Goal: Information Seeking & Learning: Learn about a topic

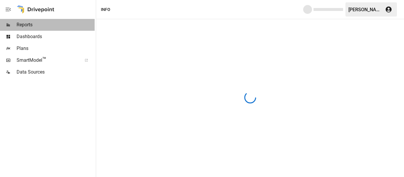
click at [20, 27] on span "Reports" at bounding box center [56, 24] width 78 height 7
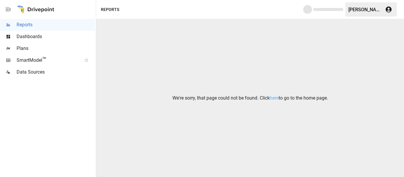
click at [280, 102] on div "We're sorry, that page could not be found. Click here to go to the home page." at bounding box center [250, 98] width 308 height 158
click at [276, 97] on link "here" at bounding box center [274, 98] width 9 height 6
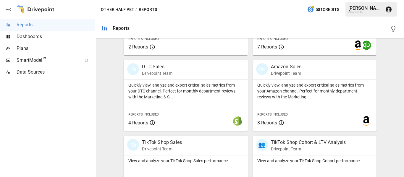
scroll to position [326, 0]
click at [160, 69] on p "DTC Sales" at bounding box center [157, 66] width 30 height 7
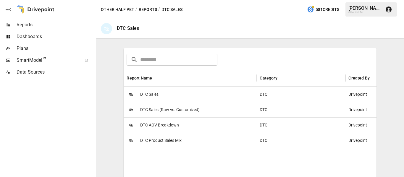
scroll to position [89, 0]
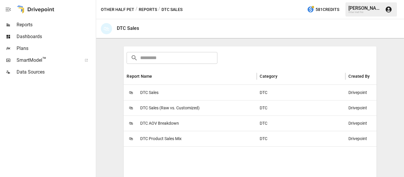
click at [164, 139] on span "DTC Product Sales Mix" at bounding box center [160, 138] width 41 height 15
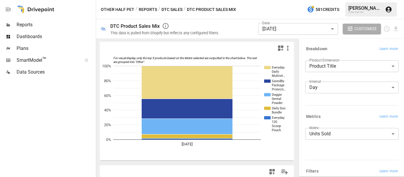
drag, startPoint x: 230, startPoint y: 33, endPoint x: 238, endPoint y: 32, distance: 7.4
click at [230, 33] on div "Date [DATE] ********* ​ Customize" at bounding box center [312, 28] width 173 height 19
click at [307, 0] on body "**********" at bounding box center [202, 0] width 404 height 0
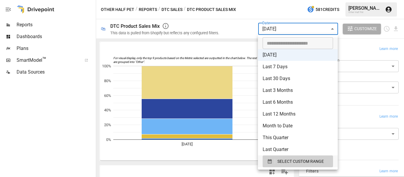
click at [371, 28] on div at bounding box center [202, 88] width 404 height 177
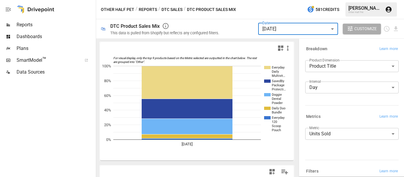
click at [312, 0] on body "**********" at bounding box center [202, 0] width 404 height 0
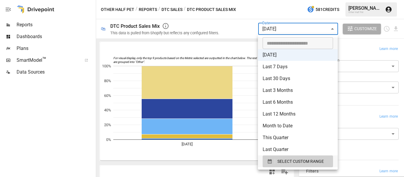
click at [299, 126] on li "Month to Date" at bounding box center [298, 126] width 80 height 12
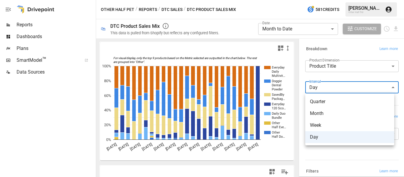
click at [334, 0] on body "**********" at bounding box center [202, 0] width 404 height 0
click at [335, 86] on div at bounding box center [202, 88] width 404 height 177
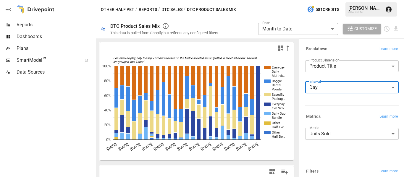
click at [343, 0] on body "**********" at bounding box center [202, 0] width 404 height 0
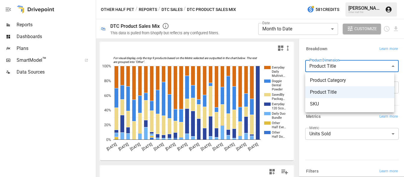
click at [343, 67] on div at bounding box center [202, 88] width 404 height 177
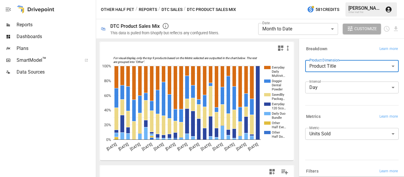
click at [284, 0] on body "**********" at bounding box center [202, 0] width 404 height 0
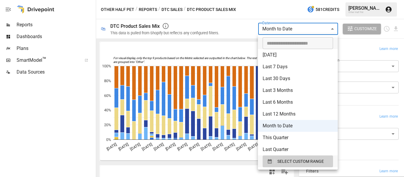
click at [168, 10] on div at bounding box center [202, 88] width 404 height 177
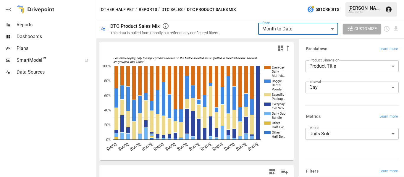
click at [311, 0] on body "**********" at bounding box center [202, 0] width 404 height 0
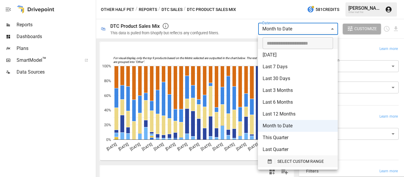
click at [299, 160] on span "SELECT CUSTOM RANGE" at bounding box center [301, 161] width 46 height 7
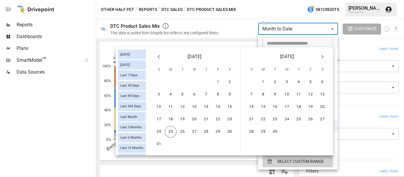
click at [158, 57] on icon "Previous month" at bounding box center [159, 57] width 2 height 4
click at [232, 107] on button "21" at bounding box center [230, 107] width 12 height 12
type input "******"
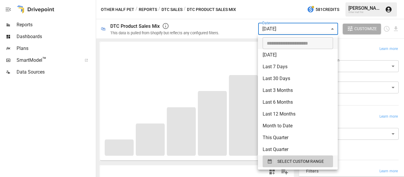
click at [359, 44] on div at bounding box center [202, 88] width 404 height 177
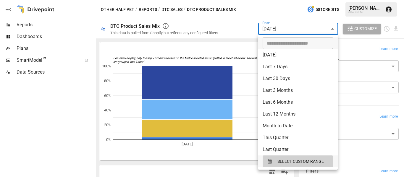
click at [276, 0] on body "**********" at bounding box center [202, 0] width 404 height 0
click at [291, 161] on span "SELECT CUSTOM RANGE" at bounding box center [301, 161] width 46 height 7
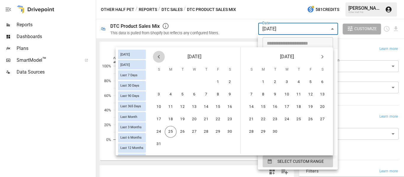
click at [158, 55] on icon "Previous month" at bounding box center [158, 56] width 7 height 7
click at [158, 84] on button "1" at bounding box center [159, 82] width 12 height 12
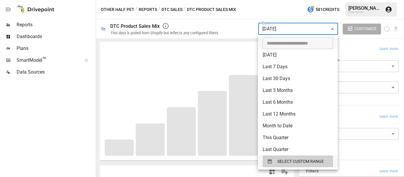
click at [239, 30] on div at bounding box center [202, 88] width 404 height 177
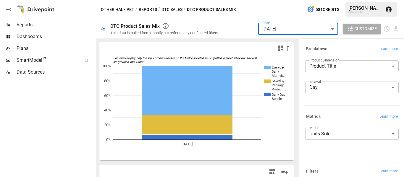
click at [271, 0] on body "**********" at bounding box center [202, 0] width 404 height 0
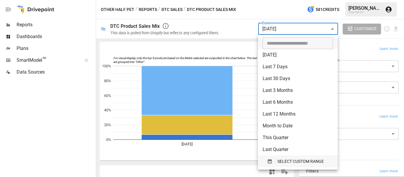
click at [299, 161] on span "SELECT CUSTOM RANGE" at bounding box center [301, 161] width 46 height 7
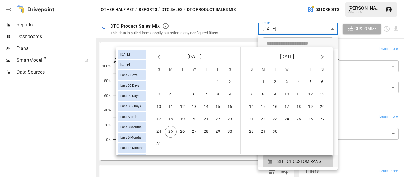
click at [167, 57] on div "[DATE]" at bounding box center [194, 55] width 92 height 17
click at [161, 58] on icon "Previous month" at bounding box center [158, 56] width 7 height 7
click at [174, 83] on button "2" at bounding box center [171, 82] width 12 height 12
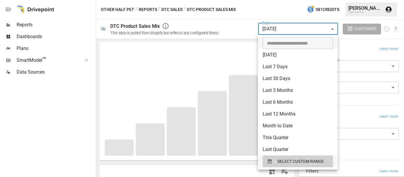
click at [219, 28] on div at bounding box center [202, 88] width 404 height 177
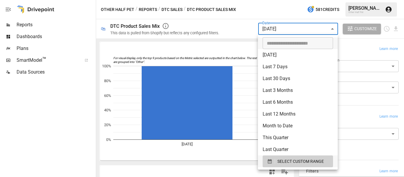
click at [288, 0] on body "**********" at bounding box center [202, 0] width 404 height 0
click at [285, 164] on span "SELECT CUSTOM RANGE" at bounding box center [301, 161] width 46 height 7
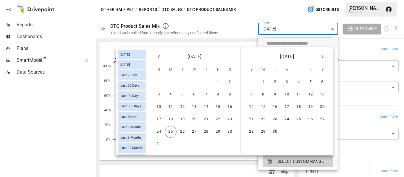
click at [159, 58] on icon "Previous month" at bounding box center [158, 56] width 7 height 7
click at [182, 80] on button "3" at bounding box center [183, 82] width 12 height 12
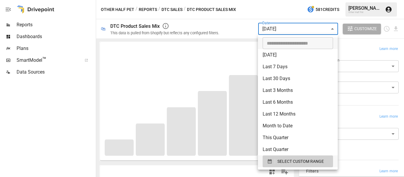
click at [209, 25] on div at bounding box center [202, 88] width 404 height 177
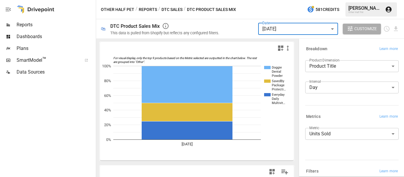
click at [284, 0] on body "**********" at bounding box center [202, 0] width 404 height 0
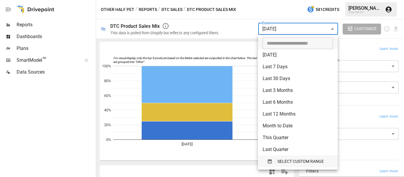
click at [278, 161] on span "SELECT CUSTOM RANGE" at bounding box center [301, 161] width 46 height 7
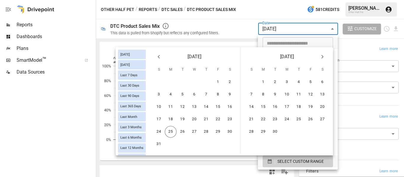
click at [158, 59] on icon "Previous month" at bounding box center [158, 56] width 7 height 7
click at [198, 84] on button "4" at bounding box center [195, 82] width 12 height 12
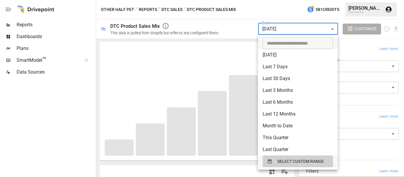
click at [227, 29] on div at bounding box center [202, 88] width 404 height 177
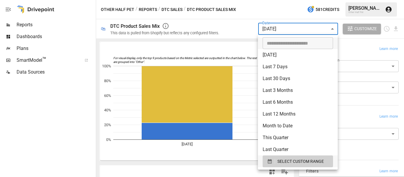
click at [282, 0] on body "**********" at bounding box center [202, 0] width 404 height 0
click at [305, 165] on span "SELECT CUSTOM RANGE" at bounding box center [301, 161] width 46 height 7
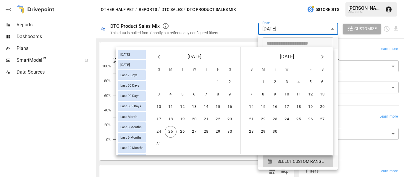
click at [156, 54] on icon "Previous month" at bounding box center [158, 56] width 7 height 7
click at [207, 82] on button "5" at bounding box center [206, 82] width 12 height 12
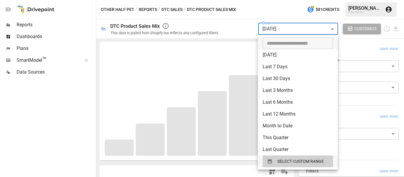
click at [242, 32] on div at bounding box center [202, 88] width 404 height 177
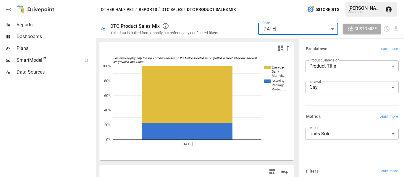
click at [282, 0] on body "**********" at bounding box center [202, 0] width 404 height 0
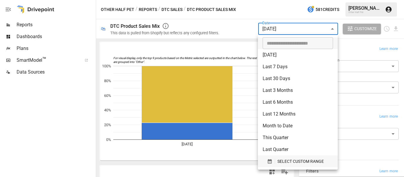
click at [308, 162] on span "SELECT CUSTOM RANGE" at bounding box center [301, 161] width 46 height 7
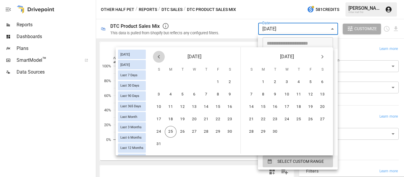
click at [160, 58] on icon "Previous month" at bounding box center [159, 57] width 2 height 4
click at [218, 82] on button "6" at bounding box center [218, 82] width 12 height 12
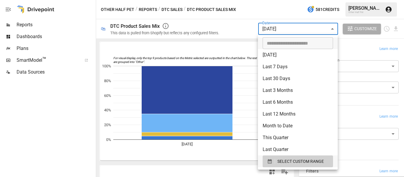
click at [203, 52] on div at bounding box center [202, 88] width 404 height 177
click at [276, 0] on body "**********" at bounding box center [202, 0] width 404 height 0
click at [276, 162] on div "SELECT CUSTOM RANGE" at bounding box center [298, 161] width 62 height 7
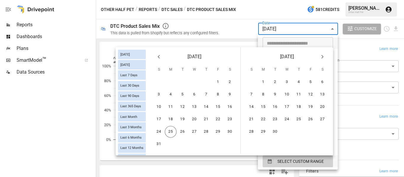
click at [161, 57] on icon "Previous month" at bounding box center [158, 56] width 7 height 7
click at [160, 58] on icon "Previous month" at bounding box center [158, 56] width 7 height 7
click at [232, 81] on button "7" at bounding box center [230, 82] width 12 height 12
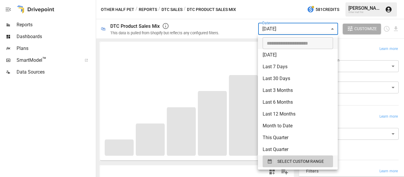
click at [229, 33] on div at bounding box center [202, 88] width 404 height 177
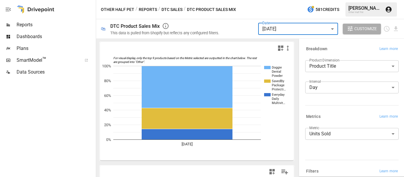
click at [267, 0] on body "**********" at bounding box center [202, 0] width 404 height 0
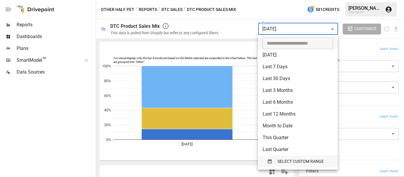
click at [290, 158] on span "SELECT CUSTOM RANGE" at bounding box center [301, 161] width 46 height 7
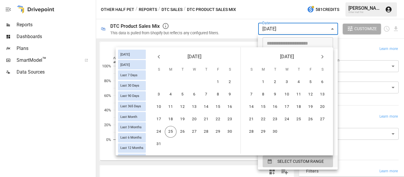
click at [162, 58] on icon "Previous month" at bounding box center [158, 56] width 7 height 7
click at [158, 95] on button "8" at bounding box center [159, 95] width 12 height 12
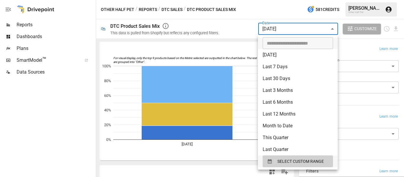
click at [216, 49] on div at bounding box center [202, 88] width 404 height 177
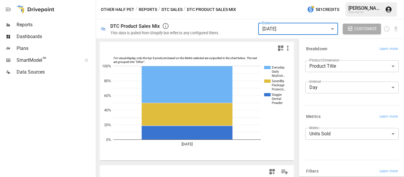
click at [270, 0] on body "**********" at bounding box center [202, 0] width 404 height 0
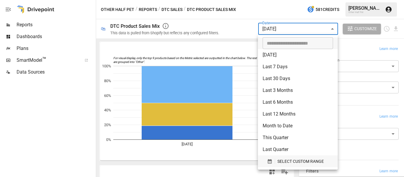
click at [283, 158] on span "SELECT CUSTOM RANGE" at bounding box center [301, 161] width 46 height 7
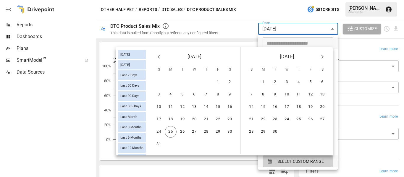
click at [158, 57] on icon "Previous month" at bounding box center [159, 57] width 2 height 4
click at [172, 97] on button "9" at bounding box center [171, 95] width 12 height 12
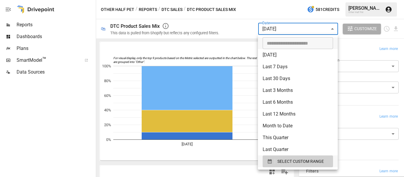
click at [235, 27] on div at bounding box center [202, 88] width 404 height 177
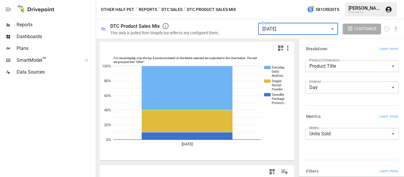
click at [285, 0] on body "**********" at bounding box center [202, 0] width 404 height 0
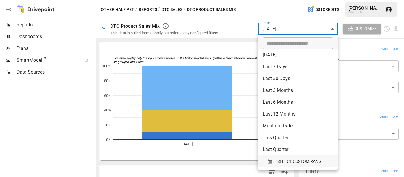
click at [290, 160] on span "SELECT CUSTOM RANGE" at bounding box center [301, 161] width 46 height 7
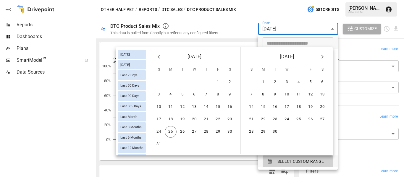
click at [156, 57] on icon "Previous month" at bounding box center [158, 56] width 7 height 7
click at [157, 57] on icon "Previous month" at bounding box center [158, 56] width 7 height 7
click at [187, 94] on button "10" at bounding box center [183, 95] width 12 height 12
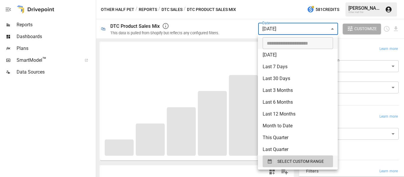
click at [228, 28] on div at bounding box center [202, 88] width 404 height 177
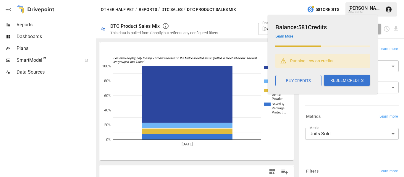
click at [298, 25] on h6 "Balance: 581 Credits" at bounding box center [323, 26] width 95 height 9
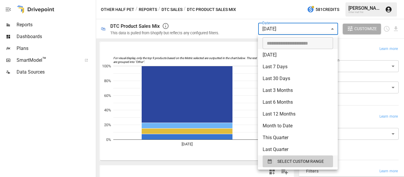
click at [263, 0] on body "**********" at bounding box center [202, 0] width 404 height 0
click at [312, 163] on span "SELECT CUSTOM RANGE" at bounding box center [301, 161] width 46 height 7
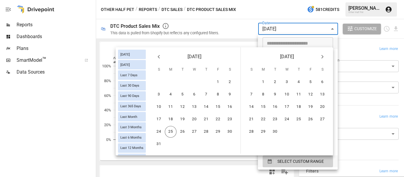
click at [159, 56] on icon "Previous month" at bounding box center [159, 57] width 2 height 4
click at [198, 95] on button "11" at bounding box center [195, 95] width 12 height 12
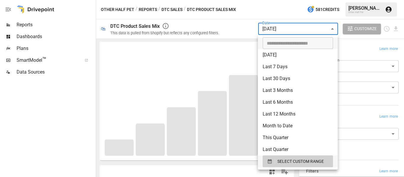
click at [223, 24] on div at bounding box center [202, 88] width 404 height 177
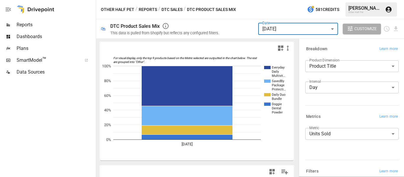
click at [290, 0] on body "**********" at bounding box center [202, 0] width 404 height 0
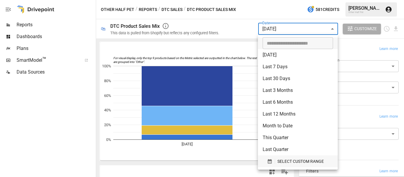
click at [274, 160] on div "button" at bounding box center [271, 161] width 8 height 5
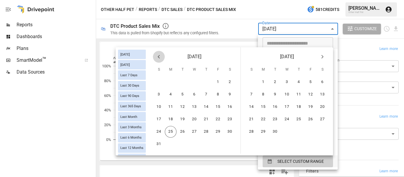
click at [158, 57] on icon "Previous month" at bounding box center [159, 57] width 2 height 4
click at [206, 96] on button "12" at bounding box center [206, 95] width 12 height 12
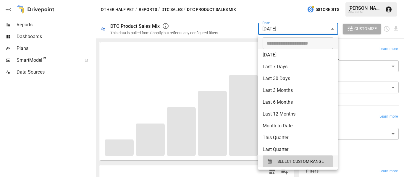
click at [243, 31] on div at bounding box center [202, 88] width 404 height 177
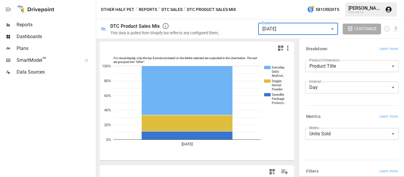
click at [271, 0] on body "**********" at bounding box center [202, 0] width 404 height 0
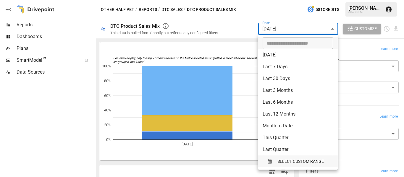
click at [295, 161] on span "SELECT CUSTOM RANGE" at bounding box center [301, 161] width 46 height 7
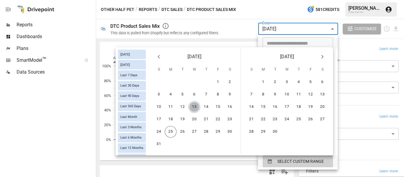
click at [192, 108] on button "13" at bounding box center [195, 107] width 12 height 12
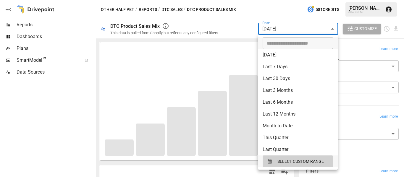
click at [276, 33] on div at bounding box center [202, 88] width 404 height 177
click at [276, 0] on body "**********" at bounding box center [202, 0] width 404 height 0
click at [292, 164] on span "SELECT CUSTOM RANGE" at bounding box center [301, 161] width 46 height 7
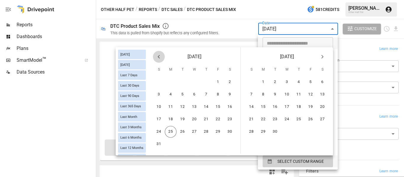
click at [159, 56] on icon "Previous month" at bounding box center [159, 57] width 2 height 4
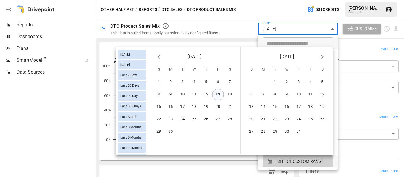
click at [215, 95] on button "13" at bounding box center [218, 95] width 12 height 12
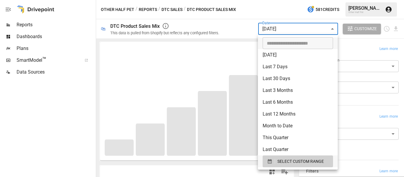
click at [240, 25] on div at bounding box center [202, 88] width 404 height 177
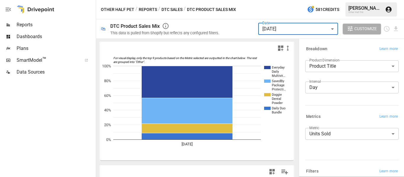
click at [291, 0] on body "**********" at bounding box center [202, 0] width 404 height 0
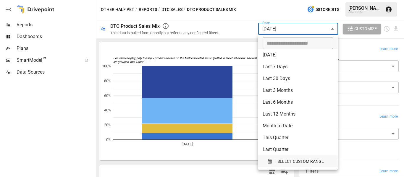
click at [302, 160] on span "SELECT CUSTOM RANGE" at bounding box center [301, 161] width 46 height 7
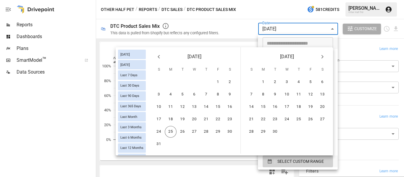
click at [157, 57] on icon "Previous month" at bounding box center [158, 56] width 7 height 7
click at [158, 57] on icon "Previous month" at bounding box center [158, 56] width 7 height 7
click at [232, 94] on button "14" at bounding box center [230, 95] width 12 height 12
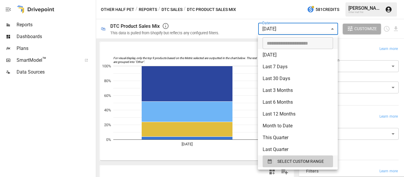
click at [218, 58] on div at bounding box center [202, 88] width 404 height 177
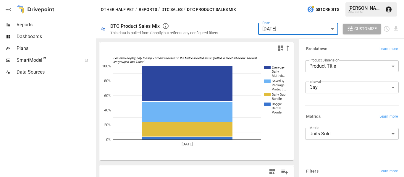
click at [278, 0] on body "**********" at bounding box center [202, 0] width 404 height 0
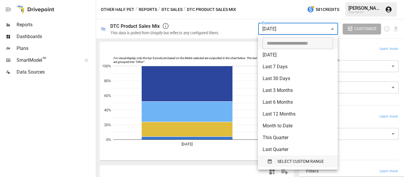
click at [290, 161] on span "SELECT CUSTOM RANGE" at bounding box center [301, 161] width 46 height 7
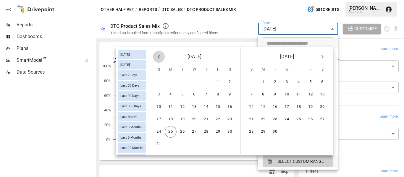
click at [157, 55] on icon "Previous month" at bounding box center [158, 56] width 7 height 7
click at [157, 56] on icon "Previous month" at bounding box center [158, 56] width 7 height 7
click at [157, 108] on button "15" at bounding box center [159, 107] width 12 height 12
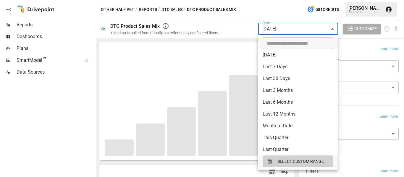
click at [239, 26] on div at bounding box center [202, 88] width 404 height 177
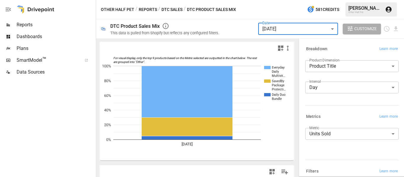
click at [279, 0] on body "**********" at bounding box center [202, 0] width 404 height 0
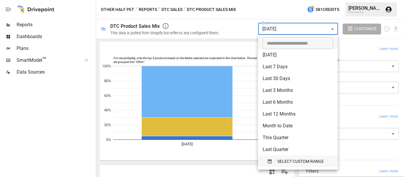
click at [276, 161] on div "SELECT CUSTOM RANGE" at bounding box center [298, 161] width 62 height 7
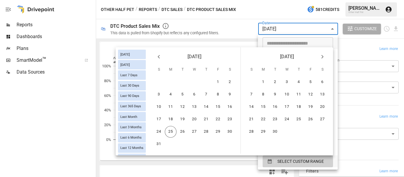
click at [157, 57] on icon "Previous month" at bounding box center [158, 56] width 7 height 7
click at [157, 56] on icon "Previous month" at bounding box center [158, 56] width 7 height 7
click at [172, 109] on button "16" at bounding box center [171, 107] width 12 height 12
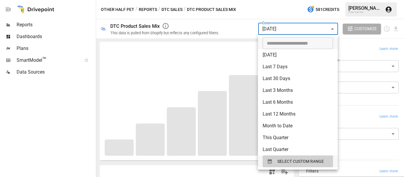
click at [203, 30] on div at bounding box center [202, 88] width 404 height 177
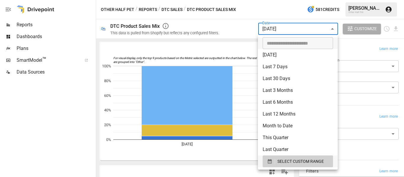
click at [285, 0] on body "**********" at bounding box center [202, 0] width 404 height 0
click at [299, 160] on span "SELECT CUSTOM RANGE" at bounding box center [301, 161] width 46 height 7
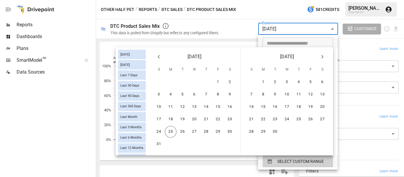
click at [160, 60] on icon "Previous month" at bounding box center [158, 56] width 7 height 7
click at [160, 59] on icon "Previous month" at bounding box center [158, 56] width 7 height 7
click at [185, 108] on button "17" at bounding box center [183, 107] width 12 height 12
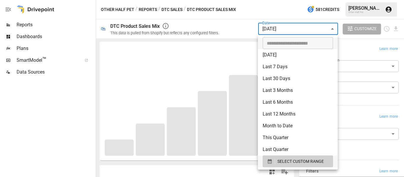
click at [231, 33] on div at bounding box center [202, 88] width 404 height 177
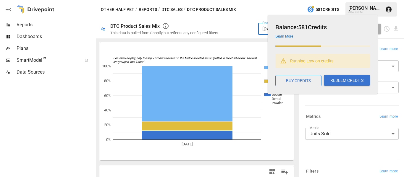
click at [265, 0] on body "**********" at bounding box center [202, 0] width 404 height 0
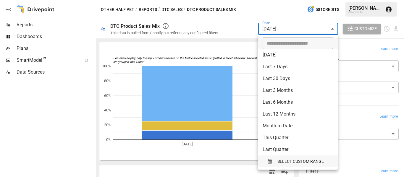
click at [288, 161] on span "SELECT CUSTOM RANGE" at bounding box center [301, 161] width 46 height 7
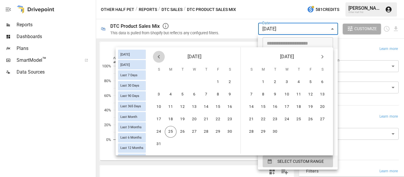
click at [158, 57] on icon "Previous month" at bounding box center [158, 56] width 7 height 7
click at [159, 57] on icon "Previous month" at bounding box center [159, 57] width 2 height 4
click at [197, 107] on button "18" at bounding box center [195, 107] width 12 height 12
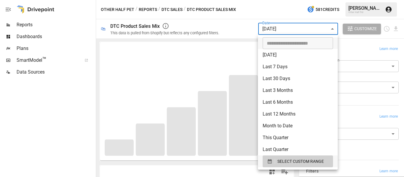
click at [221, 21] on div at bounding box center [202, 88] width 404 height 177
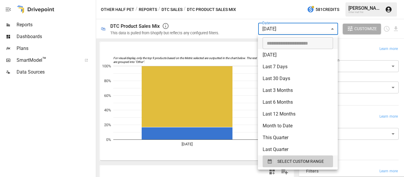
click at [277, 0] on body "**********" at bounding box center [202, 0] width 404 height 0
click at [280, 160] on span "SELECT CUSTOM RANGE" at bounding box center [301, 161] width 46 height 7
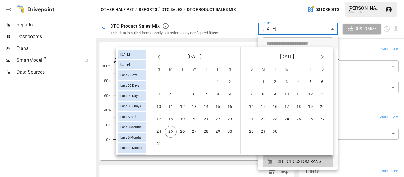
click at [160, 55] on icon "Previous month" at bounding box center [158, 56] width 7 height 7
click at [207, 109] on button "19" at bounding box center [206, 107] width 12 height 12
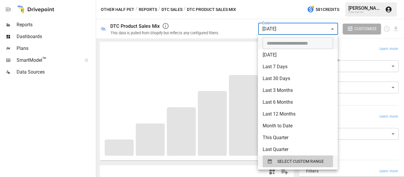
click at [233, 24] on div at bounding box center [202, 88] width 404 height 177
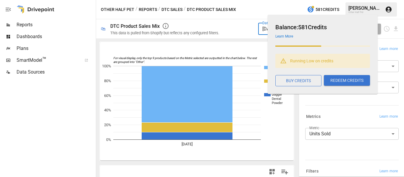
click at [307, 30] on h6 "Balance: 581 Credits" at bounding box center [323, 26] width 95 height 9
click at [270, 33] on div "Balance: 581 Credits Learn More Running Low on credits BUY CREDITS REDEEM CREDI…" at bounding box center [323, 54] width 110 height 79
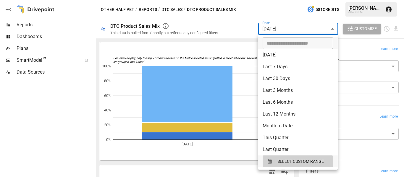
click at [264, 0] on body "**********" at bounding box center [202, 0] width 404 height 0
click at [283, 157] on button "SELECT CUSTOM RANGE" at bounding box center [298, 162] width 70 height 12
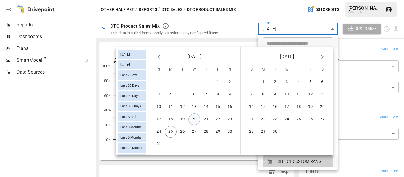
click at [195, 120] on button "20" at bounding box center [195, 120] width 12 height 12
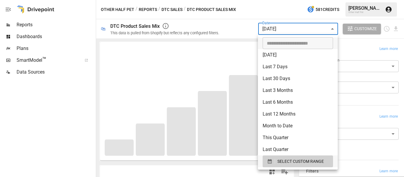
click at [307, 30] on div at bounding box center [202, 88] width 404 height 177
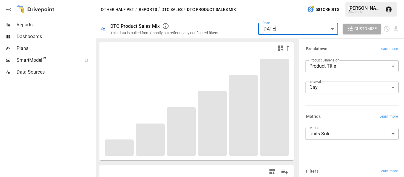
click at [307, 0] on body "**********" at bounding box center [202, 0] width 404 height 0
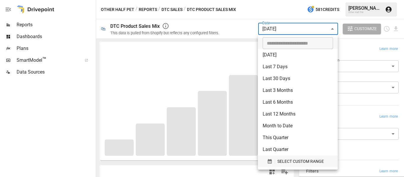
click at [284, 166] on button "SELECT CUSTOM RANGE" at bounding box center [298, 162] width 70 height 12
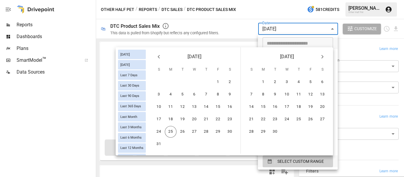
click at [159, 57] on icon "Previous month" at bounding box center [159, 57] width 2 height 4
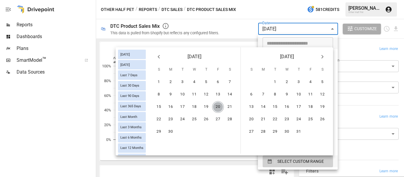
click at [217, 106] on button "20" at bounding box center [218, 107] width 12 height 12
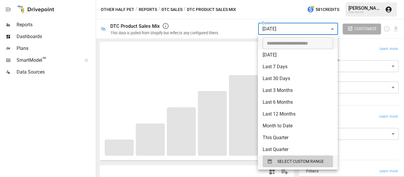
click at [235, 27] on div at bounding box center [202, 88] width 404 height 177
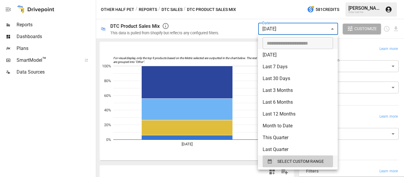
click at [290, 0] on body "**********" at bounding box center [202, 0] width 404 height 0
click at [291, 160] on span "SELECT CUSTOM RANGE" at bounding box center [301, 161] width 46 height 7
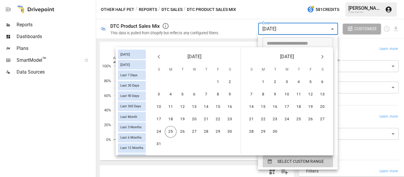
click at [162, 60] on icon "Previous month" at bounding box center [158, 56] width 7 height 7
click at [229, 103] on button "21" at bounding box center [230, 107] width 12 height 12
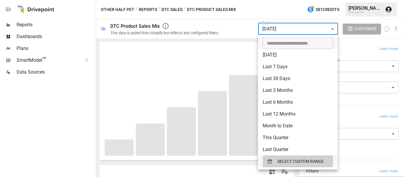
click at [227, 28] on div at bounding box center [202, 88] width 404 height 177
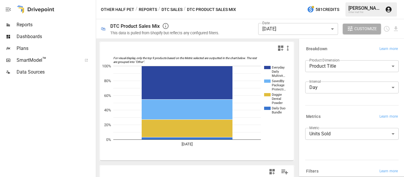
click at [155, 9] on button "Reports" at bounding box center [148, 9] width 18 height 7
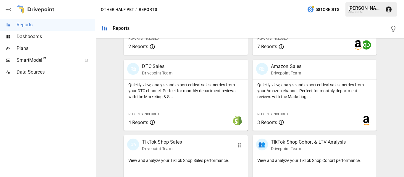
scroll to position [357, 0]
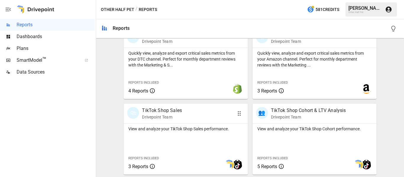
click at [168, 109] on p "TikTok Shop Sales" at bounding box center [162, 110] width 40 height 7
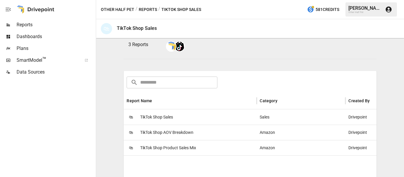
scroll to position [118, 0]
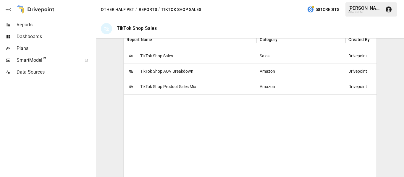
click at [167, 87] on span "TikTok Shop Product Sales Mix" at bounding box center [168, 86] width 56 height 15
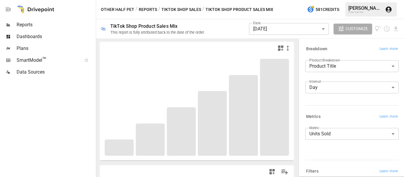
click at [283, 0] on body "**********" at bounding box center [202, 0] width 404 height 0
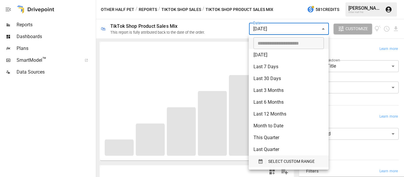
click at [278, 160] on span "SELECT CUSTOM RANGE" at bounding box center [291, 161] width 46 height 7
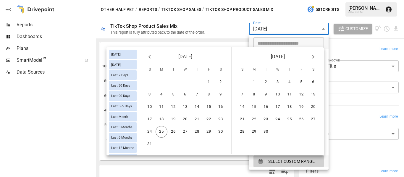
click at [152, 57] on icon "Previous month" at bounding box center [149, 56] width 7 height 7
click at [154, 82] on button "1" at bounding box center [150, 82] width 12 height 12
click at [147, 83] on button "1" at bounding box center [150, 82] width 12 height 12
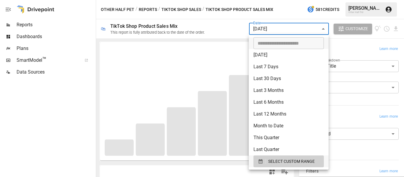
click at [207, 23] on div at bounding box center [202, 88] width 404 height 177
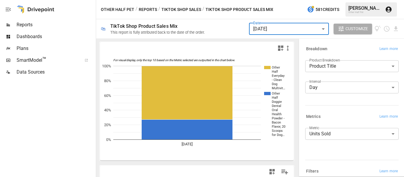
click at [267, 0] on body "Reports Dashboards Plans SmartModel ™ Data Sources Other Half Pet / Reports / T…" at bounding box center [202, 0] width 404 height 0
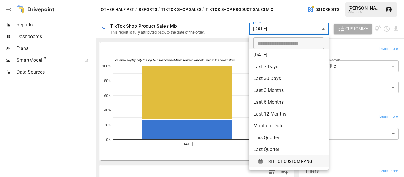
drag, startPoint x: 279, startPoint y: 160, endPoint x: 276, endPoint y: 157, distance: 4.0
click at [279, 160] on span "SELECT CUSTOM RANGE" at bounding box center [291, 161] width 46 height 7
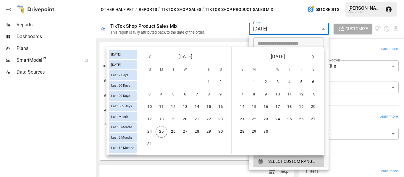
click at [152, 58] on icon "Previous month" at bounding box center [149, 56] width 7 height 7
click at [163, 81] on button "2" at bounding box center [162, 82] width 12 height 12
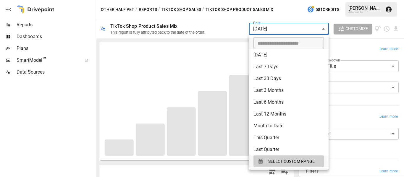
click at [236, 27] on div at bounding box center [202, 88] width 404 height 177
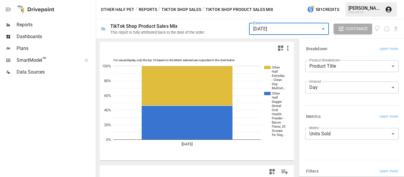
click at [292, 0] on body "Reports Dashboards Plans SmartModel ™ Data Sources Other Half Pet / Reports / T…" at bounding box center [202, 0] width 404 height 0
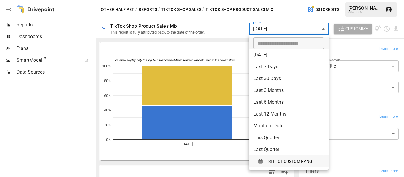
click at [279, 163] on span "SELECT CUSTOM RANGE" at bounding box center [291, 161] width 46 height 7
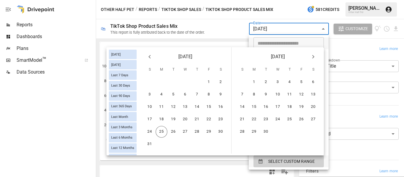
click at [150, 59] on icon "Previous month" at bounding box center [149, 56] width 7 height 7
click at [176, 83] on button "3" at bounding box center [174, 82] width 12 height 12
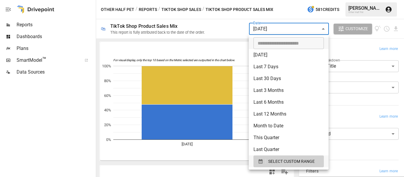
click at [203, 44] on div at bounding box center [202, 88] width 404 height 177
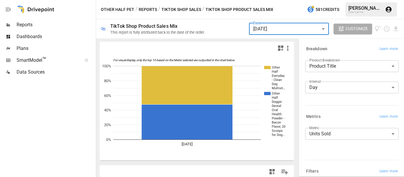
click at [276, 0] on body "Reports Dashboards Plans SmartModel ™ Data Sources Other Half Pet / Reports / T…" at bounding box center [202, 0] width 404 height 0
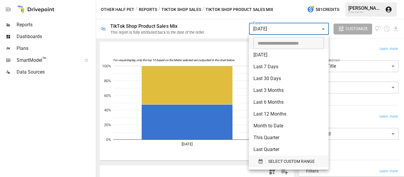
click at [275, 161] on span "SELECT CUSTOM RANGE" at bounding box center [291, 161] width 46 height 7
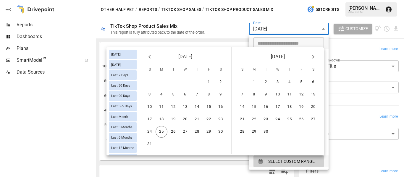
click at [150, 58] on icon "Previous month" at bounding box center [149, 56] width 7 height 7
click at [188, 83] on button "4" at bounding box center [185, 82] width 12 height 12
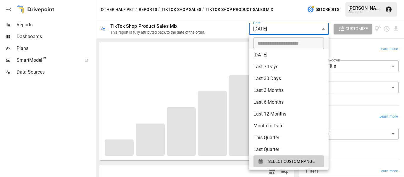
click at [198, 31] on div at bounding box center [202, 88] width 404 height 177
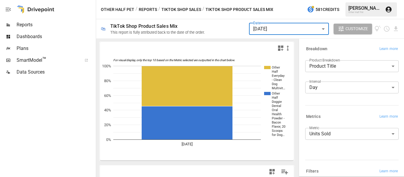
click at [274, 36] on div "Date [DATE] ****** ​" at bounding box center [289, 29] width 80 height 16
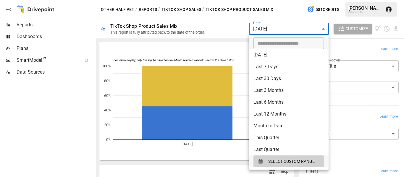
click at [278, 0] on body "Reports Dashboards Plans SmartModel ™ Data Sources Other Half Pet / Reports / T…" at bounding box center [202, 0] width 404 height 0
click at [265, 156] on button "SELECT CUSTOM RANGE" at bounding box center [289, 162] width 70 height 12
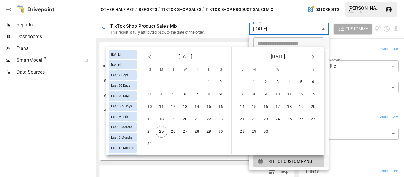
click at [149, 57] on icon "Previous month" at bounding box center [150, 57] width 2 height 4
click at [196, 81] on button "5" at bounding box center [197, 82] width 12 height 12
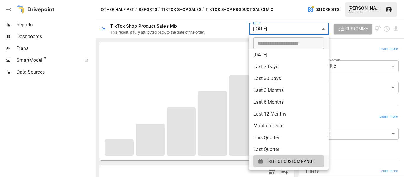
click at [229, 30] on div at bounding box center [202, 88] width 404 height 177
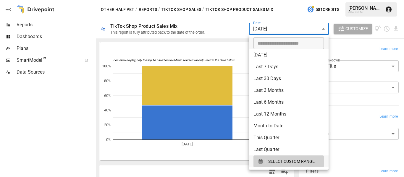
click at [282, 0] on body "Reports Dashboards Plans SmartModel ™ Data Sources Other Half Pet / Reports / T…" at bounding box center [202, 0] width 404 height 0
click at [283, 161] on span "SELECT CUSTOM RANGE" at bounding box center [291, 161] width 46 height 7
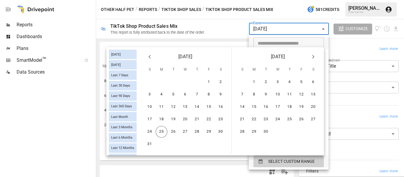
click at [150, 57] on icon "Previous month" at bounding box center [149, 56] width 7 height 7
click at [210, 82] on button "6" at bounding box center [209, 82] width 12 height 12
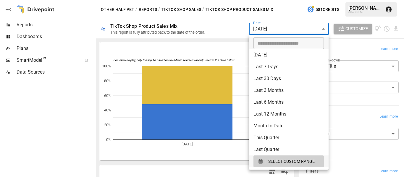
click at [199, 52] on div at bounding box center [202, 88] width 404 height 177
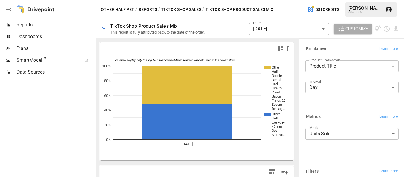
click at [291, 35] on div "Date [DATE] ****** ​" at bounding box center [289, 29] width 80 height 16
click at [297, 0] on body "Reports Dashboards Plans SmartModel ™ Data Sources Other Half Pet / Reports / T…" at bounding box center [202, 0] width 404 height 0
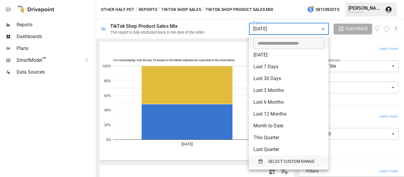
click at [270, 159] on span "SELECT CUSTOM RANGE" at bounding box center [291, 161] width 46 height 7
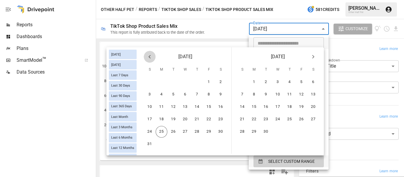
click at [150, 56] on icon "Previous month" at bounding box center [149, 56] width 7 height 7
click at [224, 81] on button "7" at bounding box center [221, 82] width 12 height 12
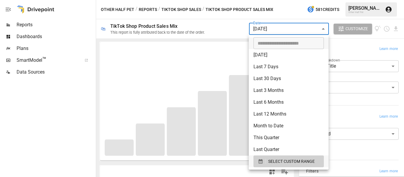
click at [228, 32] on div at bounding box center [202, 88] width 404 height 177
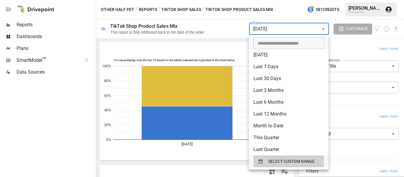
click at [283, 0] on body "Reports Dashboards Plans SmartModel ™ Data Sources Other Half Pet / Reports / T…" at bounding box center [202, 0] width 404 height 0
click at [269, 159] on span "SELECT CUSTOM RANGE" at bounding box center [291, 161] width 46 height 7
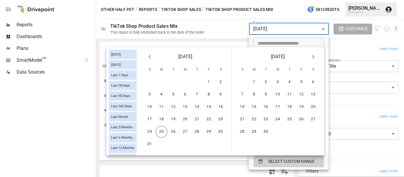
click at [150, 57] on icon "Previous month" at bounding box center [149, 56] width 7 height 7
click at [152, 94] on button "8" at bounding box center [150, 95] width 12 height 12
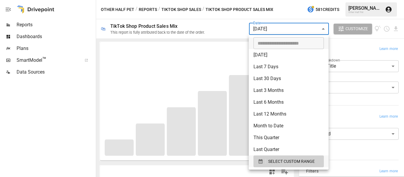
click at [209, 29] on div at bounding box center [202, 88] width 404 height 177
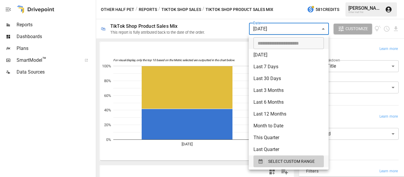
click at [281, 0] on body "Reports Dashboards Plans SmartModel ™ Data Sources Other Half Pet / Reports / T…" at bounding box center [202, 0] width 404 height 0
click at [270, 162] on span "SELECT CUSTOM RANGE" at bounding box center [291, 161] width 46 height 7
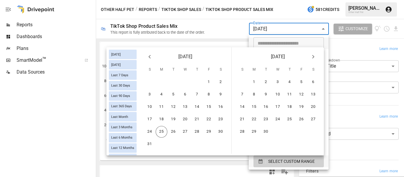
click at [149, 59] on icon "Previous month" at bounding box center [149, 56] width 7 height 7
click at [162, 94] on button "9" at bounding box center [162, 95] width 12 height 12
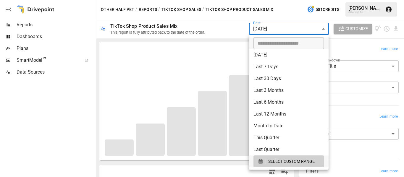
click at [212, 27] on div at bounding box center [202, 88] width 404 height 177
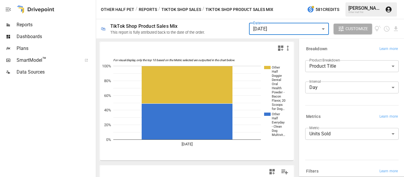
click at [266, 0] on body "Reports Dashboards Plans SmartModel ™ Data Sources Other Half Pet / Reports / T…" at bounding box center [202, 0] width 404 height 0
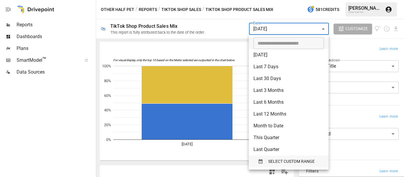
click at [288, 160] on span "SELECT CUSTOM RANGE" at bounding box center [291, 161] width 46 height 7
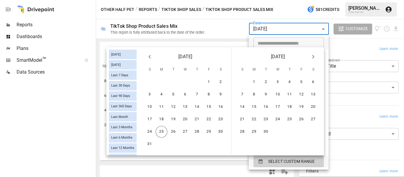
click at [153, 59] on icon "Previous month" at bounding box center [149, 56] width 7 height 7
click at [172, 97] on button "10" at bounding box center [174, 95] width 12 height 12
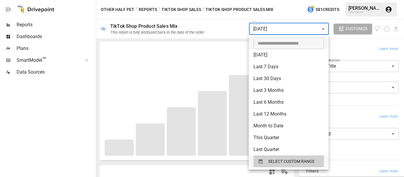
click at [200, 30] on div at bounding box center [202, 88] width 404 height 177
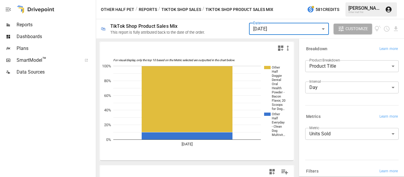
click at [282, 0] on body "Reports Dashboards Plans SmartModel ™ Data Sources Other Half Pet / Reports / T…" at bounding box center [202, 0] width 404 height 0
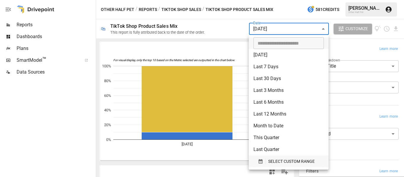
click at [279, 165] on button "SELECT CUSTOM RANGE" at bounding box center [289, 162] width 70 height 12
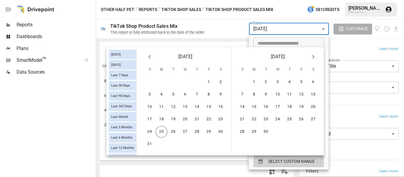
click at [154, 58] on button "Previous month" at bounding box center [150, 57] width 12 height 12
click at [153, 58] on icon "Previous month" at bounding box center [149, 56] width 7 height 7
click at [188, 95] on button "11" at bounding box center [185, 95] width 12 height 12
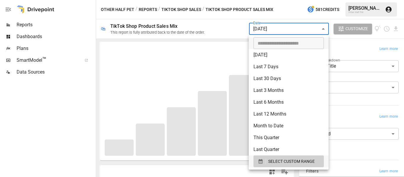
click at [221, 25] on div at bounding box center [202, 88] width 404 height 177
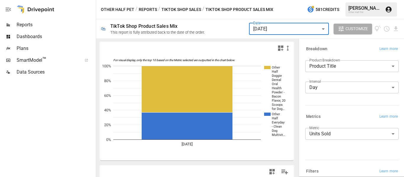
click at [286, 0] on body "Reports Dashboards Plans SmartModel ™ Data Sources Other Half Pet / Reports / T…" at bounding box center [202, 0] width 404 height 0
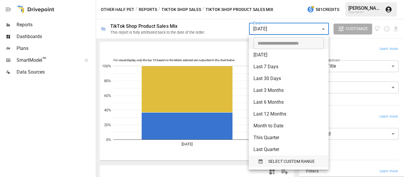
click at [282, 159] on span "SELECT CUSTOM RANGE" at bounding box center [291, 161] width 46 height 7
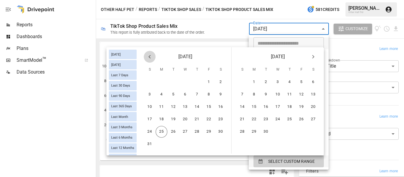
click at [152, 57] on icon "Previous month" at bounding box center [149, 56] width 7 height 7
click at [194, 96] on button "12" at bounding box center [197, 95] width 12 height 12
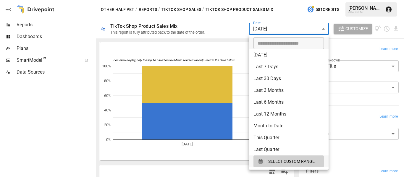
click at [219, 55] on div at bounding box center [202, 88] width 404 height 177
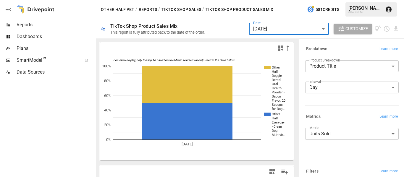
click at [280, 22] on div "Date [DATE] ****** ​" at bounding box center [289, 29] width 80 height 16
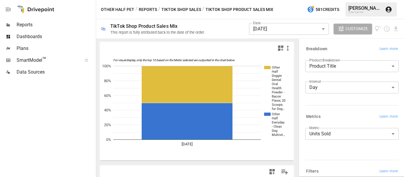
click at [280, 0] on body "Reports Dashboards Plans SmartModel ™ Data Sources Other Half Pet / Reports / T…" at bounding box center [202, 0] width 404 height 0
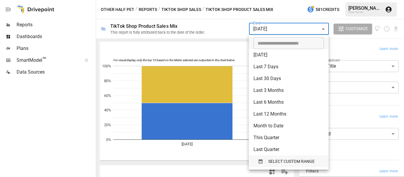
click at [281, 160] on span "SELECT CUSTOM RANGE" at bounding box center [291, 161] width 46 height 7
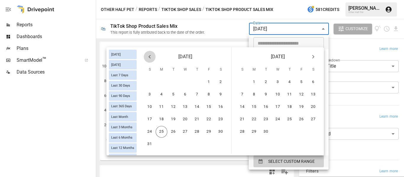
click at [154, 57] on button "Previous month" at bounding box center [150, 57] width 12 height 12
click at [151, 57] on icon "Previous month" at bounding box center [149, 56] width 7 height 7
click at [210, 93] on button "13" at bounding box center [209, 95] width 12 height 12
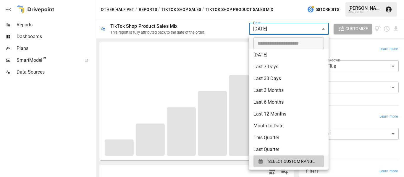
click at [216, 27] on div at bounding box center [202, 88] width 404 height 177
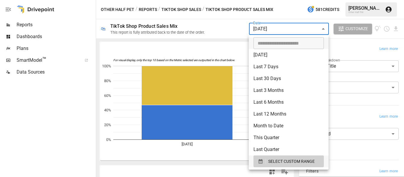
click at [265, 0] on body "Reports Dashboards Plans SmartModel ™ Data Sources Other Half Pet / Reports / T…" at bounding box center [202, 0] width 404 height 0
click at [293, 160] on span "SELECT CUSTOM RANGE" at bounding box center [291, 161] width 46 height 7
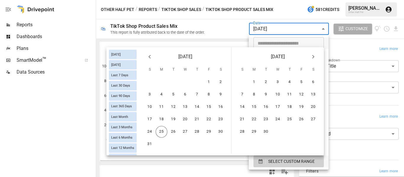
click at [142, 57] on div "[DATE]" at bounding box center [185, 55] width 92 height 17
click at [149, 58] on icon "Previous month" at bounding box center [149, 56] width 7 height 7
click at [150, 58] on icon "Previous month" at bounding box center [150, 57] width 2 height 4
click at [216, 95] on button "14" at bounding box center [221, 95] width 12 height 12
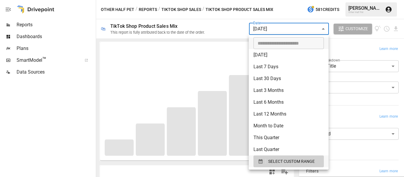
click at [217, 26] on div at bounding box center [202, 88] width 404 height 177
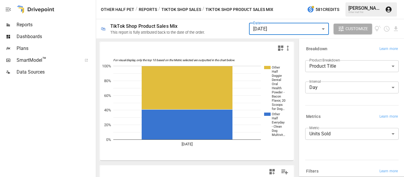
click at [273, 38] on div "Date [DATE] ****** ​ Customize" at bounding box center [324, 28] width 150 height 19
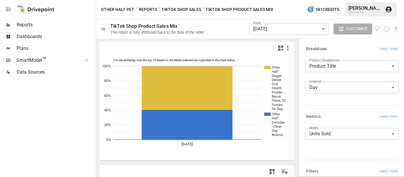
click at [276, 0] on body "Reports Dashboards Plans SmartModel ™ Data Sources Other Half Pet / Reports / T…" at bounding box center [202, 0] width 404 height 0
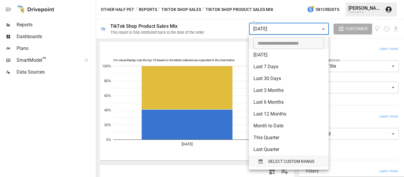
click at [279, 163] on span "SELECT CUSTOM RANGE" at bounding box center [291, 161] width 46 height 7
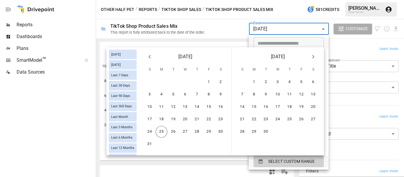
click at [143, 54] on div "[DATE]" at bounding box center [185, 55] width 92 height 17
click at [148, 57] on icon "Previous month" at bounding box center [149, 56] width 7 height 7
click at [149, 57] on icon "Previous month" at bounding box center [150, 57] width 2 height 4
click at [153, 108] on button "15" at bounding box center [150, 107] width 12 height 12
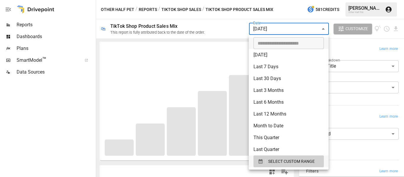
click at [208, 34] on div at bounding box center [202, 88] width 404 height 177
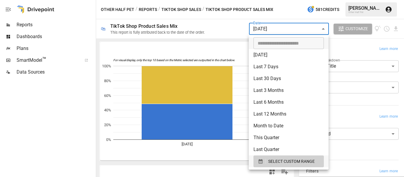
click at [268, 0] on body "Reports Dashboards Plans SmartModel ™ Data Sources Other Half Pet / Reports / T…" at bounding box center [202, 0] width 404 height 0
click at [276, 158] on span "SELECT CUSTOM RANGE" at bounding box center [291, 161] width 46 height 7
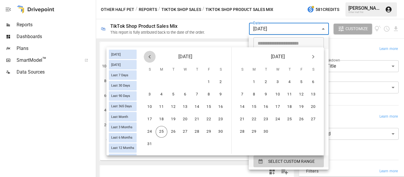
click at [152, 58] on icon "Previous month" at bounding box center [149, 56] width 7 height 7
click at [162, 105] on button "16" at bounding box center [162, 107] width 12 height 12
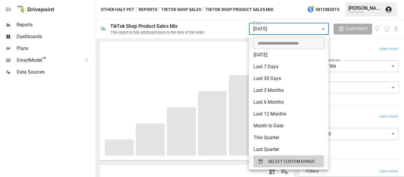
click at [222, 24] on div at bounding box center [202, 88] width 404 height 177
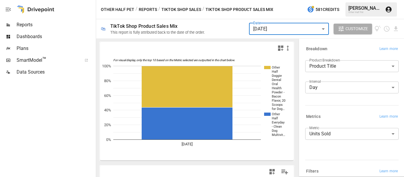
click at [281, 0] on body "Reports Dashboards Plans SmartModel ™ Data Sources Other Half Pet / Reports / T…" at bounding box center [202, 0] width 404 height 0
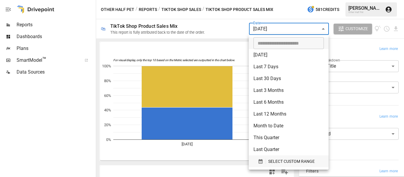
click at [272, 163] on span "SELECT CUSTOM RANGE" at bounding box center [291, 161] width 46 height 7
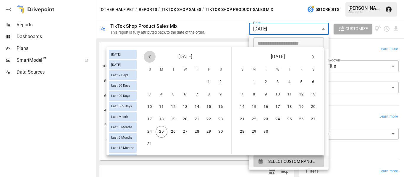
click at [150, 59] on icon "Previous month" at bounding box center [149, 56] width 7 height 7
click at [175, 107] on button "17" at bounding box center [174, 107] width 12 height 12
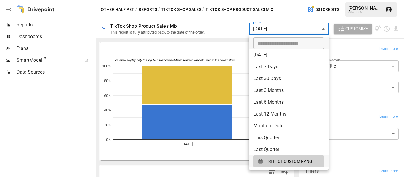
click at [208, 48] on div at bounding box center [202, 88] width 404 height 177
click at [293, 0] on body "Reports Dashboards Plans SmartModel ™ Data Sources Other Half Pet / Reports / T…" at bounding box center [202, 0] width 404 height 0
click at [287, 159] on span "SELECT CUSTOM RANGE" at bounding box center [291, 161] width 46 height 7
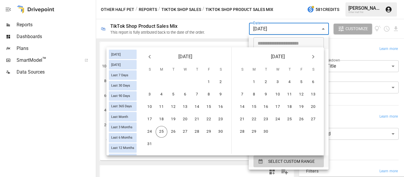
click at [150, 57] on icon "Previous month" at bounding box center [149, 56] width 7 height 7
click at [183, 108] on button "18" at bounding box center [185, 107] width 12 height 12
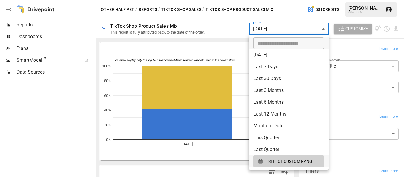
click at [290, 9] on div at bounding box center [202, 88] width 404 height 177
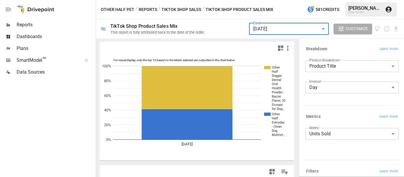
click at [297, 0] on body "Reports Dashboards Plans SmartModel ™ Data Sources Other Half Pet / Reports / T…" at bounding box center [202, 0] width 404 height 0
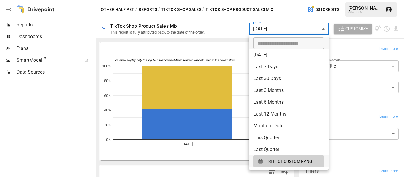
click at [287, 30] on div at bounding box center [202, 88] width 404 height 177
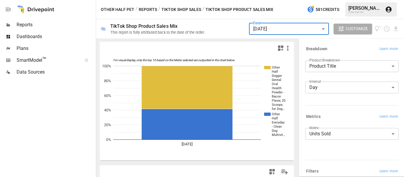
click at [274, 0] on body "Reports Dashboards Plans SmartModel ™ Data Sources Other Half Pet / Reports / T…" at bounding box center [202, 0] width 404 height 0
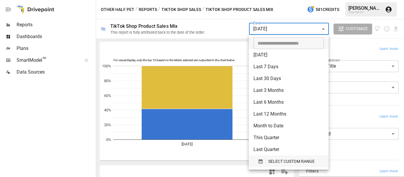
click at [276, 163] on span "SELECT CUSTOM RANGE" at bounding box center [291, 161] width 46 height 7
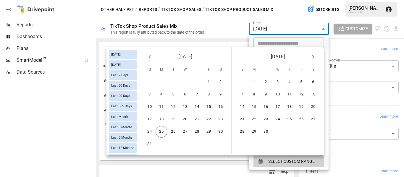
click at [150, 60] on icon "Previous month" at bounding box center [149, 56] width 7 height 7
click at [198, 107] on button "19" at bounding box center [197, 107] width 12 height 12
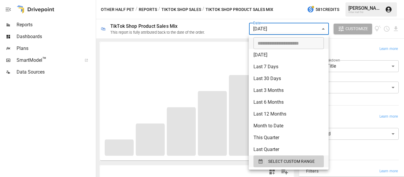
click at [231, 25] on div at bounding box center [202, 88] width 404 height 177
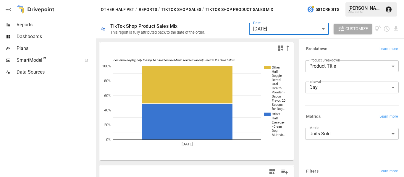
click at [268, 0] on body "Reports Dashboards Plans SmartModel ™ Data Sources Other Half Pet / Reports / T…" at bounding box center [202, 0] width 404 height 0
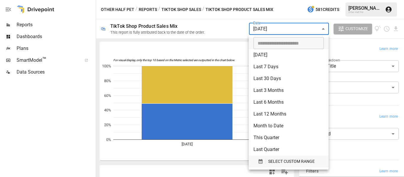
click at [274, 165] on button "SELECT CUSTOM RANGE" at bounding box center [289, 162] width 70 height 12
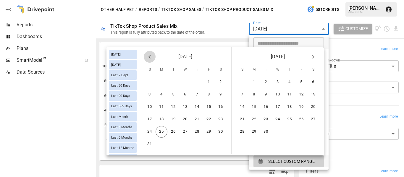
click at [149, 54] on icon "Previous month" at bounding box center [149, 56] width 7 height 7
click at [150, 55] on icon "Previous month" at bounding box center [150, 57] width 2 height 4
click at [210, 106] on button "20" at bounding box center [209, 107] width 12 height 12
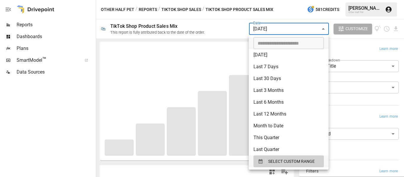
click at [231, 32] on div at bounding box center [202, 88] width 404 height 177
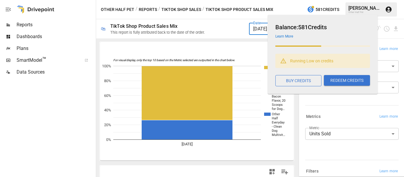
click at [294, 25] on h6 "Balance: 581 Credits" at bounding box center [323, 26] width 95 height 9
click at [266, 0] on body "Reports Dashboards Plans SmartModel ™ Data Sources Other Half Pet / Reports / T…" at bounding box center [202, 0] width 404 height 0
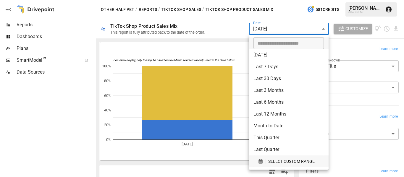
click at [289, 160] on span "SELECT CUSTOM RANGE" at bounding box center [291, 161] width 46 height 7
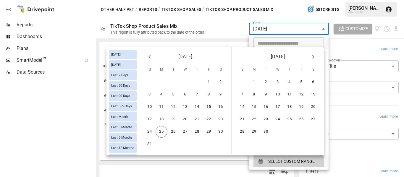
click at [152, 59] on icon "Previous month" at bounding box center [149, 56] width 7 height 7
click at [225, 108] on button "21" at bounding box center [221, 107] width 12 height 12
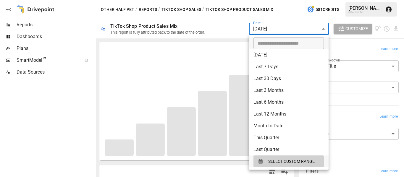
click at [241, 23] on div at bounding box center [202, 88] width 404 height 177
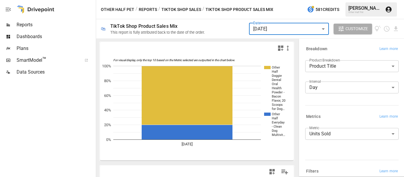
click at [323, 0] on body "Reports Dashboards Plans SmartModel ™ Data Sources Other Half Pet / Reports / T…" at bounding box center [202, 0] width 404 height 0
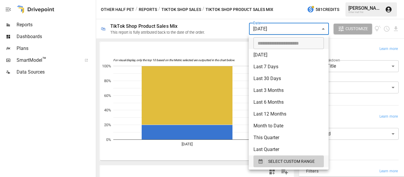
click at [324, 30] on div at bounding box center [202, 88] width 404 height 177
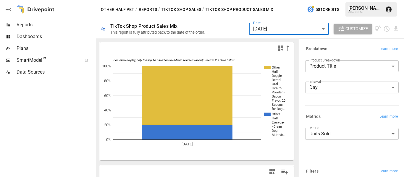
click at [323, 0] on body "Reports Dashboards Plans SmartModel ™ Data Sources Other Half Pet / Reports / T…" at bounding box center [202, 0] width 404 height 0
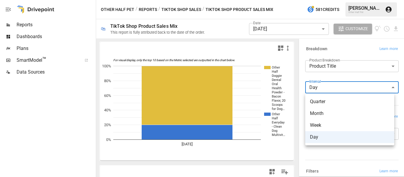
click at [325, 114] on span "Month" at bounding box center [350, 113] width 80 height 7
type input "*****"
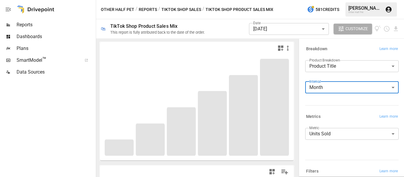
click at [327, 0] on body "Reports Dashboards Plans SmartModel ™ Data Sources Other Half Pet / Reports / T…" at bounding box center [202, 0] width 404 height 0
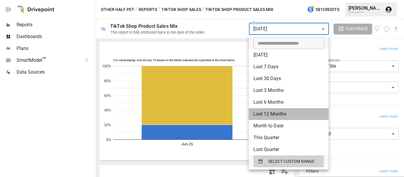
click at [295, 114] on li "Last 12 Months" at bounding box center [289, 114] width 80 height 12
type input "**********"
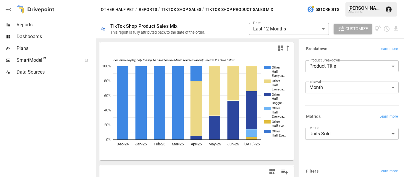
click at [88, 81] on div at bounding box center [47, 127] width 95 height 99
click at [85, 98] on div at bounding box center [47, 127] width 95 height 99
click at [88, 106] on div at bounding box center [47, 127] width 95 height 99
click at [86, 126] on div at bounding box center [47, 127] width 95 height 99
click at [186, 167] on div at bounding box center [197, 172] width 194 height 12
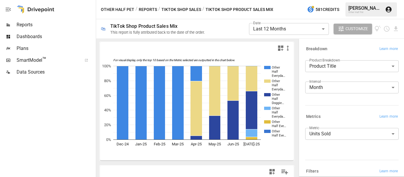
click at [126, 159] on icon "For visual display, only the top 10 based on the Metric selected are outputted …" at bounding box center [194, 107] width 189 height 107
click at [127, 52] on div at bounding box center [197, 48] width 194 height 12
click at [139, 47] on div at bounding box center [197, 48] width 194 height 12
drag, startPoint x: 138, startPoint y: 156, endPoint x: 141, endPoint y: 153, distance: 4.4
click at [138, 156] on icon "For visual display, only the top 10 based on the Metric selected are outputted …" at bounding box center [194, 107] width 189 height 107
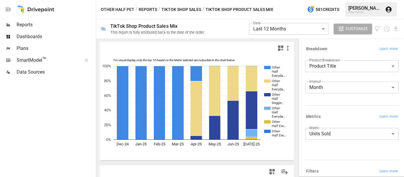
click at [154, 7] on button "Reports" at bounding box center [148, 9] width 18 height 7
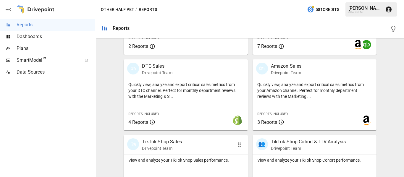
scroll to position [326, 0]
click at [152, 64] on p "DTC Sales" at bounding box center [157, 66] width 30 height 7
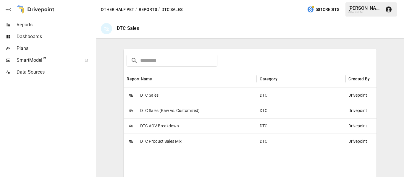
scroll to position [89, 0]
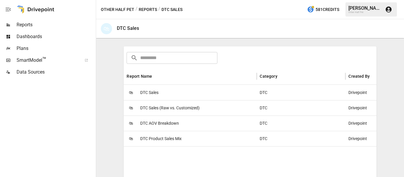
click at [162, 138] on span "DTC Product Sales Mix" at bounding box center [160, 138] width 41 height 15
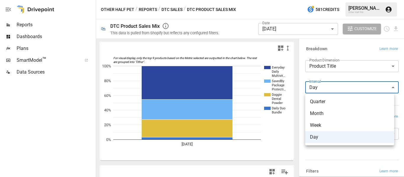
click at [329, 0] on body "**********" at bounding box center [202, 0] width 404 height 0
click at [329, 115] on span "Month" at bounding box center [350, 113] width 80 height 7
type input "*****"
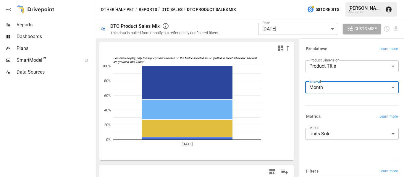
click at [337, 61] on label "Product Dimension" at bounding box center [325, 60] width 30 height 5
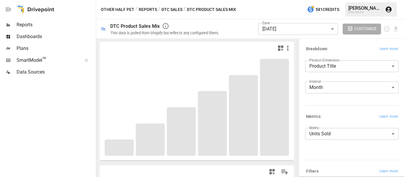
click at [263, 0] on body "**********" at bounding box center [202, 0] width 404 height 0
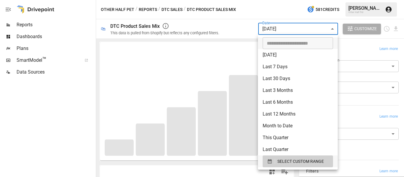
click at [308, 118] on li "Last 12 Months" at bounding box center [298, 114] width 80 height 12
type input "**********"
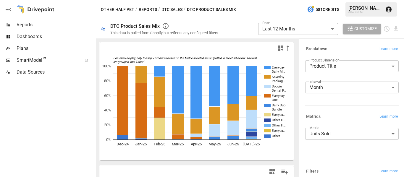
click at [126, 50] on div at bounding box center [197, 48] width 194 height 12
click at [136, 46] on div at bounding box center [197, 48] width 194 height 12
click at [118, 155] on icon "For visual display, only the top 9 products based on the Metric selected are ou…" at bounding box center [194, 107] width 189 height 107
click at [141, 43] on div at bounding box center [197, 48] width 194 height 12
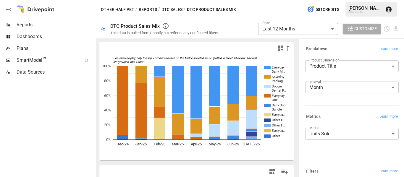
click at [145, 8] on button "Reports" at bounding box center [148, 9] width 18 height 7
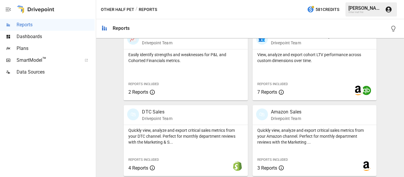
scroll to position [355, 0]
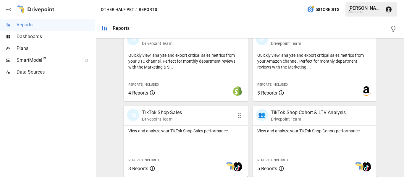
click at [173, 113] on p "TikTok Shop Sales" at bounding box center [162, 112] width 40 height 7
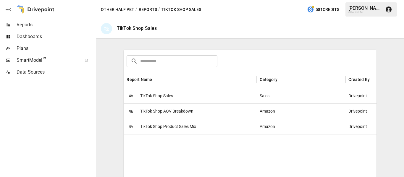
scroll to position [130, 0]
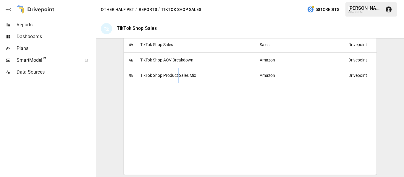
click at [179, 73] on span "TikTok Shop Product Sales Mix" at bounding box center [168, 75] width 56 height 15
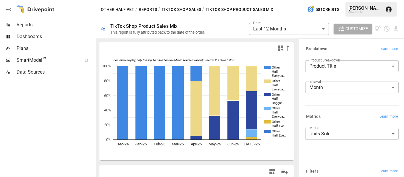
click at [126, 17] on div "Other Half Pet / Reports / TikTok Shop Sales / TikTok Shop Product Sales Mix 58…" at bounding box center [250, 9] width 308 height 19
click at [146, 10] on button "Reports" at bounding box center [148, 9] width 18 height 7
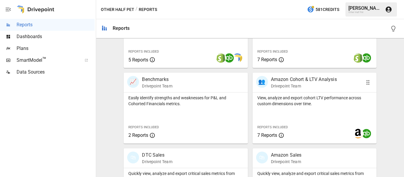
scroll to position [296, 0]
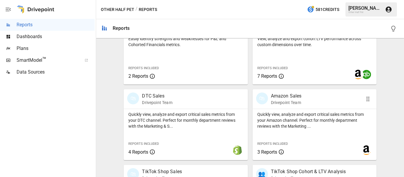
click at [295, 93] on p "Amazon Sales" at bounding box center [286, 96] width 31 height 7
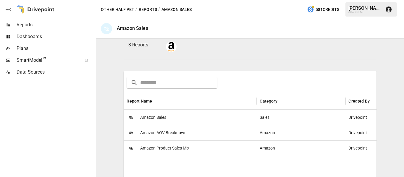
scroll to position [118, 0]
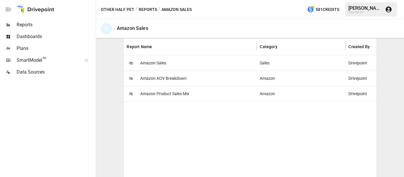
click at [172, 93] on span "Amazon Product Sales Mix" at bounding box center [164, 93] width 49 height 15
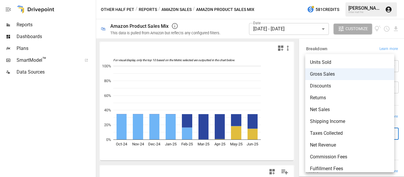
click at [333, 0] on body "**********" at bounding box center [202, 0] width 404 height 0
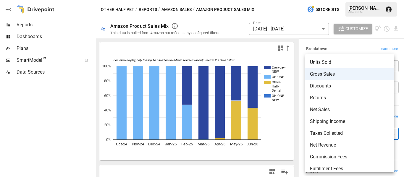
click at [342, 60] on span "Units Sold" at bounding box center [350, 62] width 80 height 7
type input "**********"
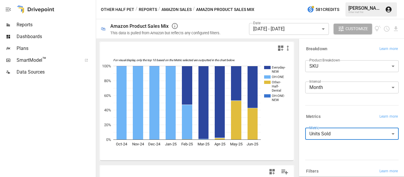
click at [311, 0] on body "**********" at bounding box center [202, 0] width 404 height 0
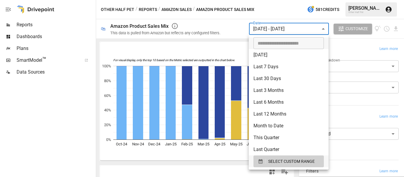
click at [306, 116] on li "Last 12 Months" at bounding box center [289, 114] width 80 height 12
type input "**********"
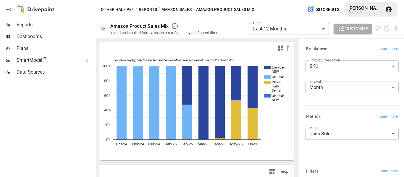
click at [137, 51] on div at bounding box center [197, 48] width 194 height 12
click at [127, 39] on div "For visual display, only the top 10 based on the Metric selected are outputted …" at bounding box center [197, 107] width 202 height 139
click at [129, 158] on icon "For visual display, only the top 10 based on the Metric selected are outputted …" at bounding box center [194, 107] width 189 height 107
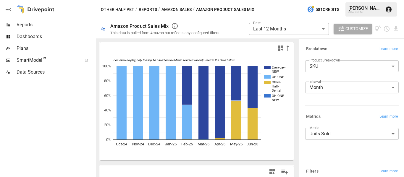
click at [126, 152] on icon "For visual display, only the top 10 based on the Metric selected are outputted …" at bounding box center [194, 107] width 189 height 107
drag, startPoint x: 137, startPoint y: 162, endPoint x: 196, endPoint y: 120, distance: 71.8
